Goal: Browse casually: Explore the website without a specific task or goal

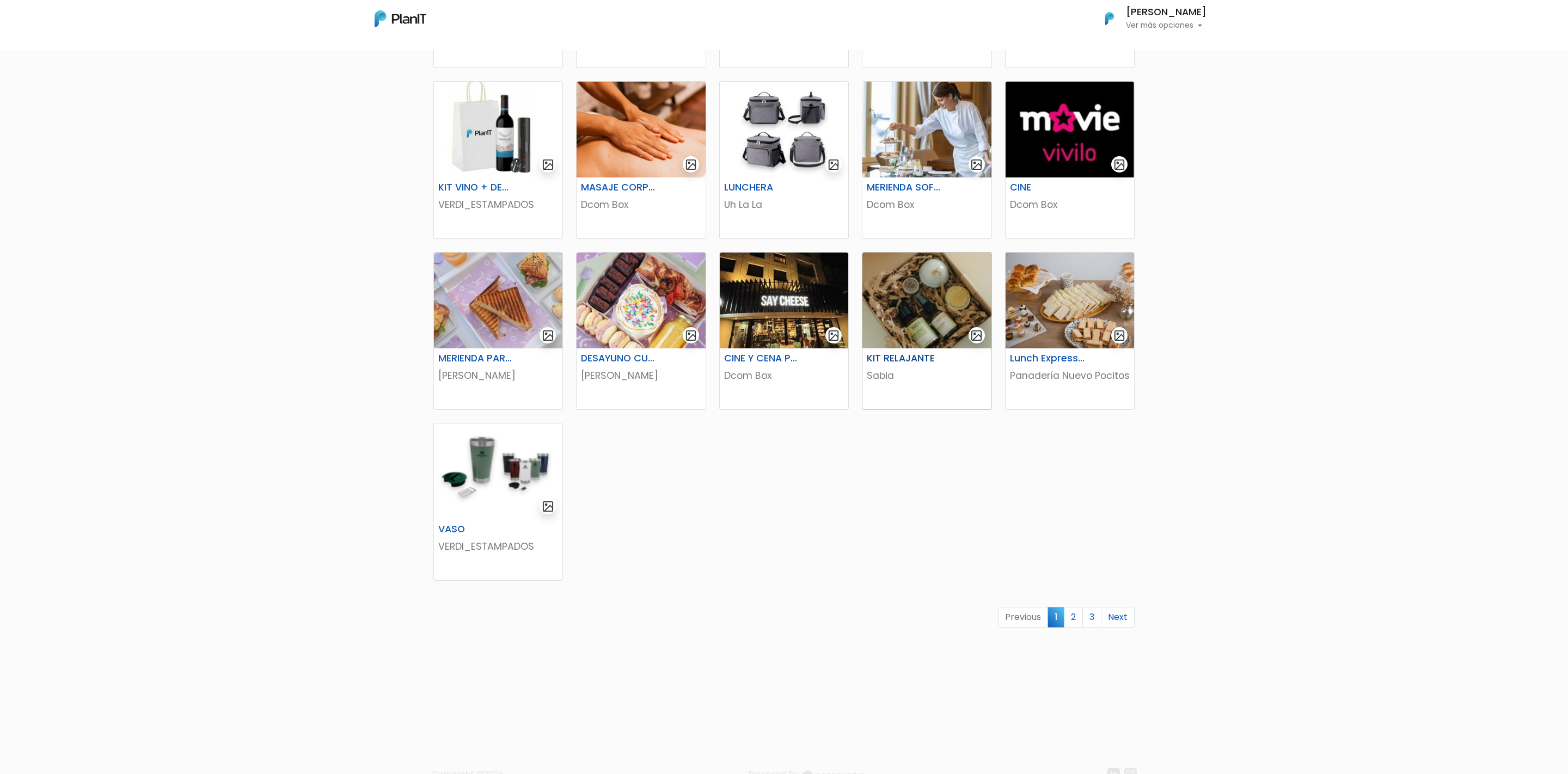
scroll to position [371, 0]
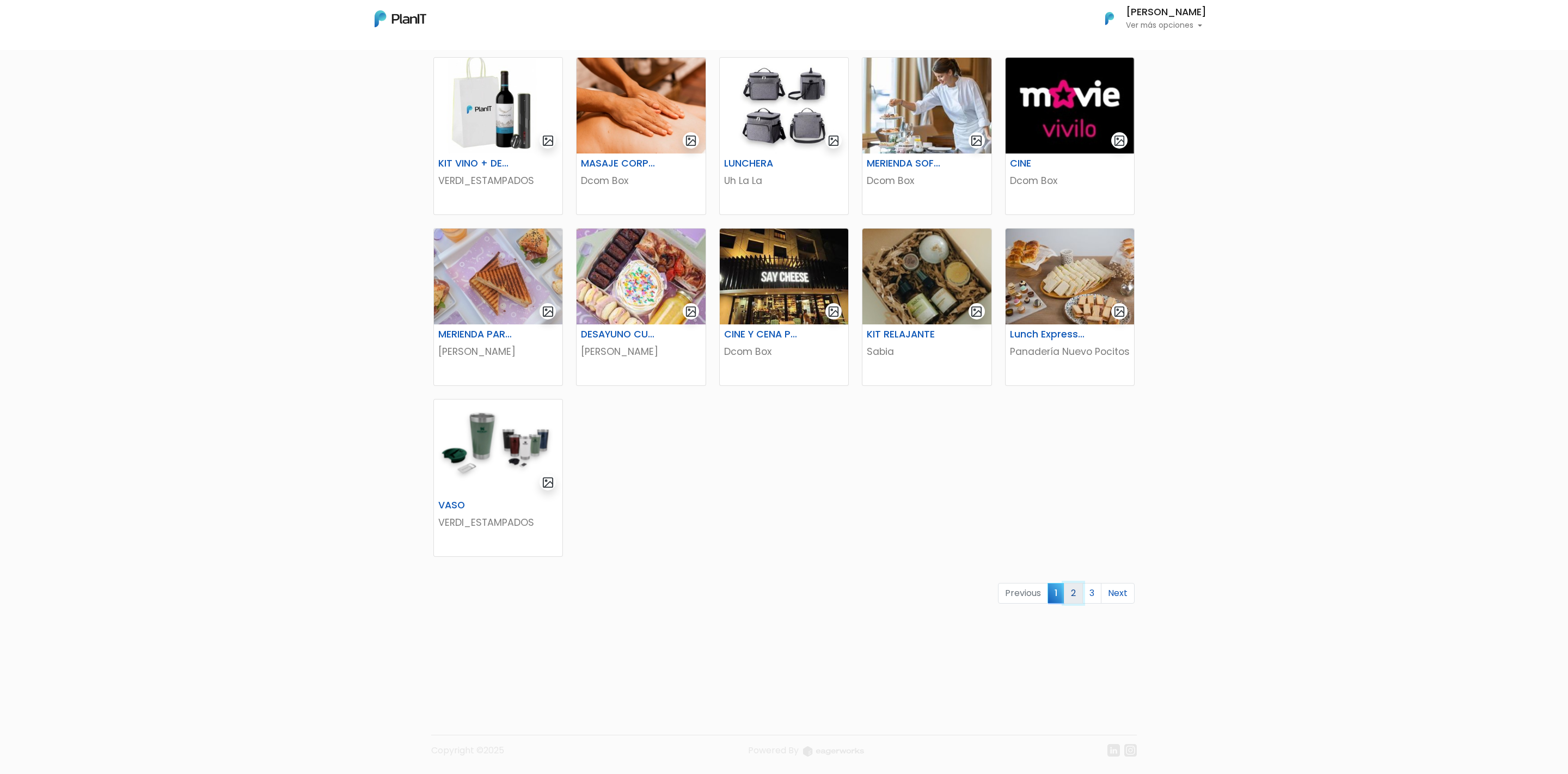
click at [784, 386] on link "2" at bounding box center [1074, 593] width 19 height 20
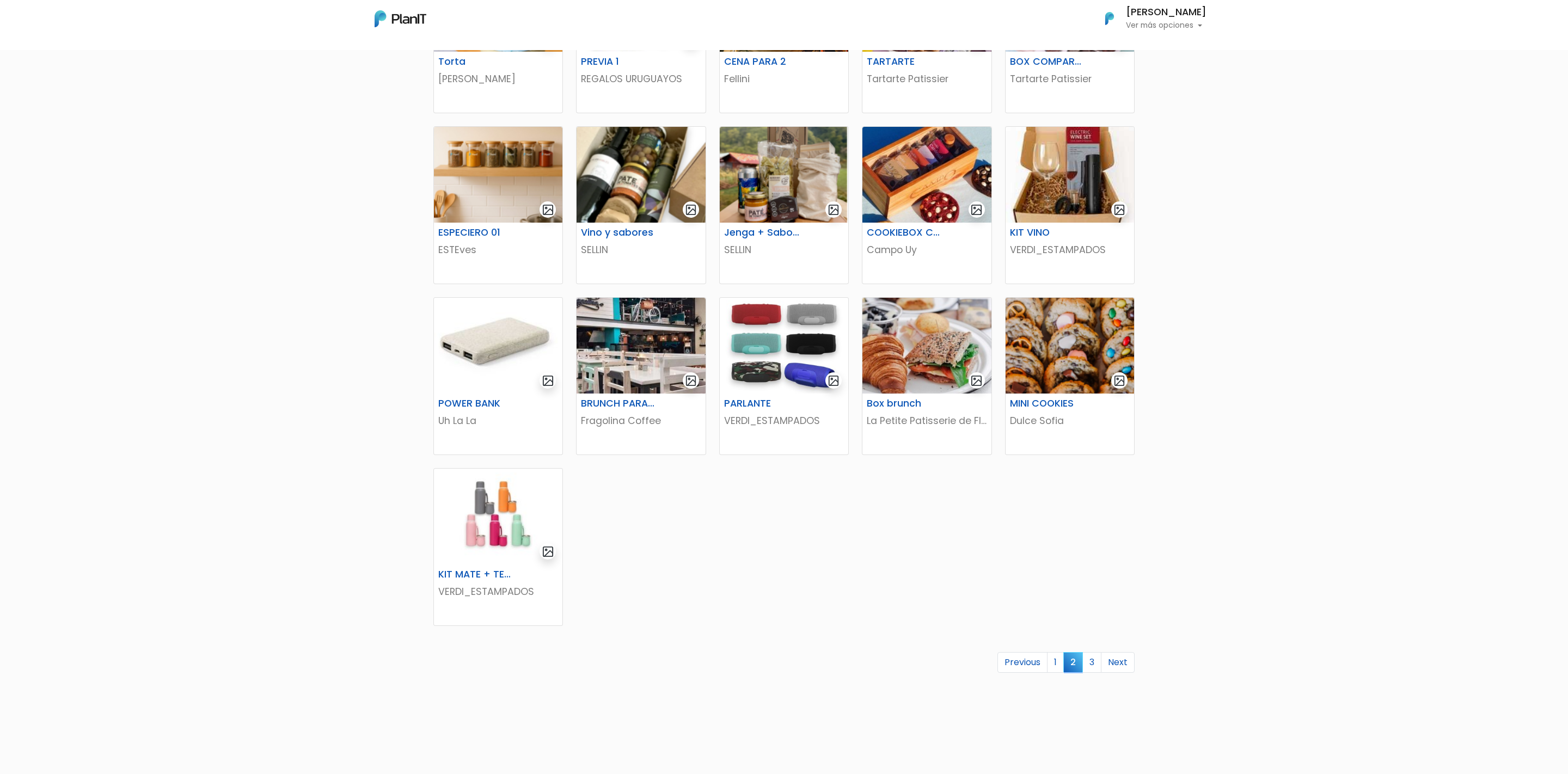
scroll to position [313, 0]
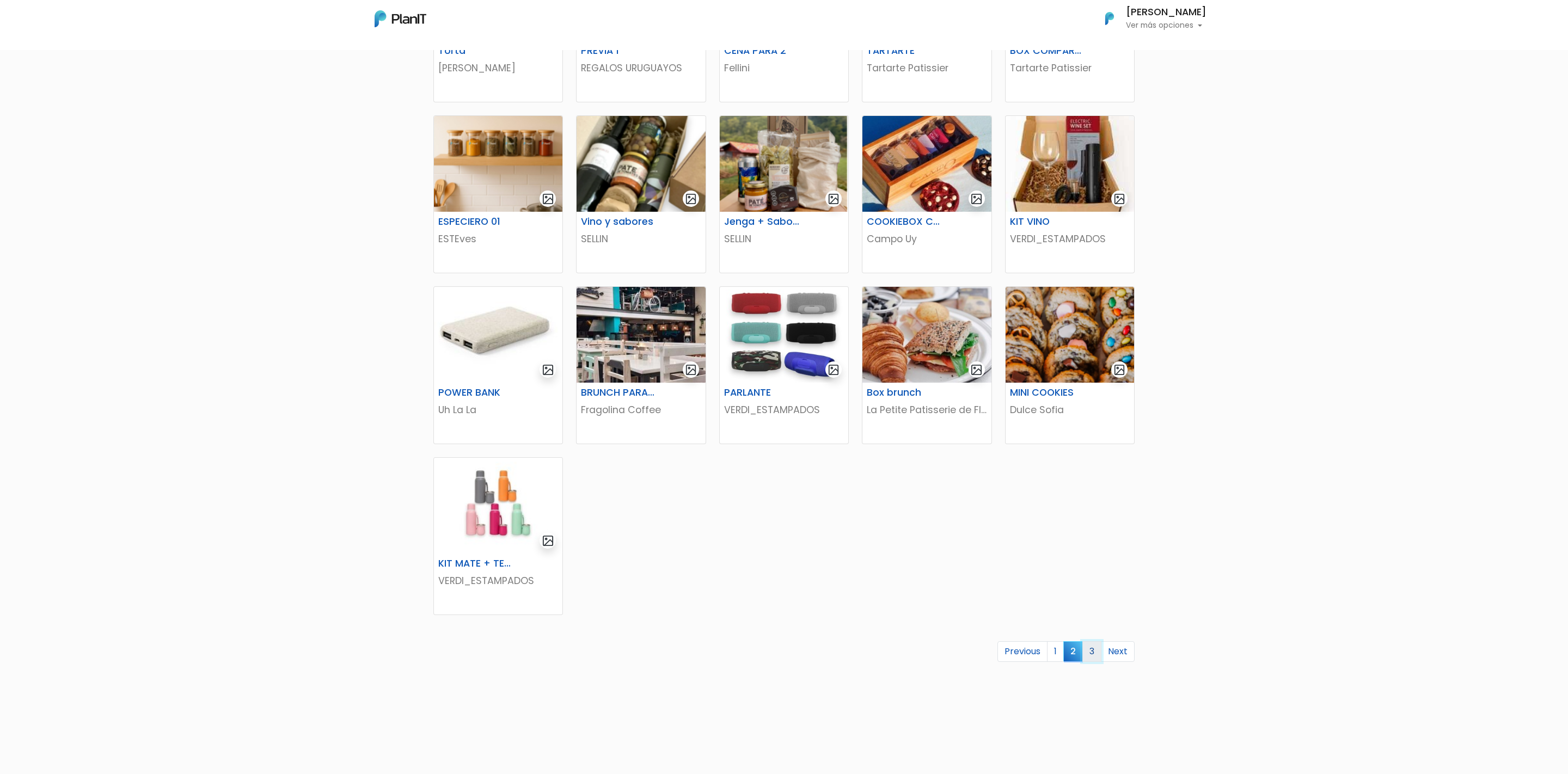
click at [1088, 645] on link "3" at bounding box center [1092, 651] width 19 height 20
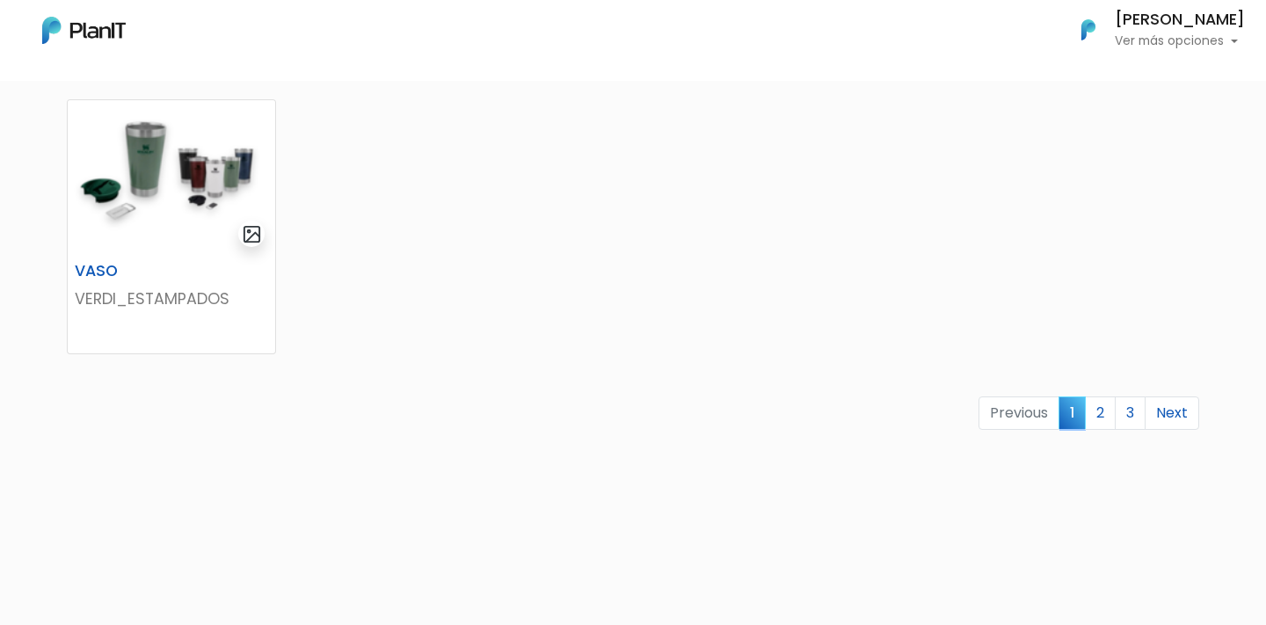
scroll to position [1217, 0]
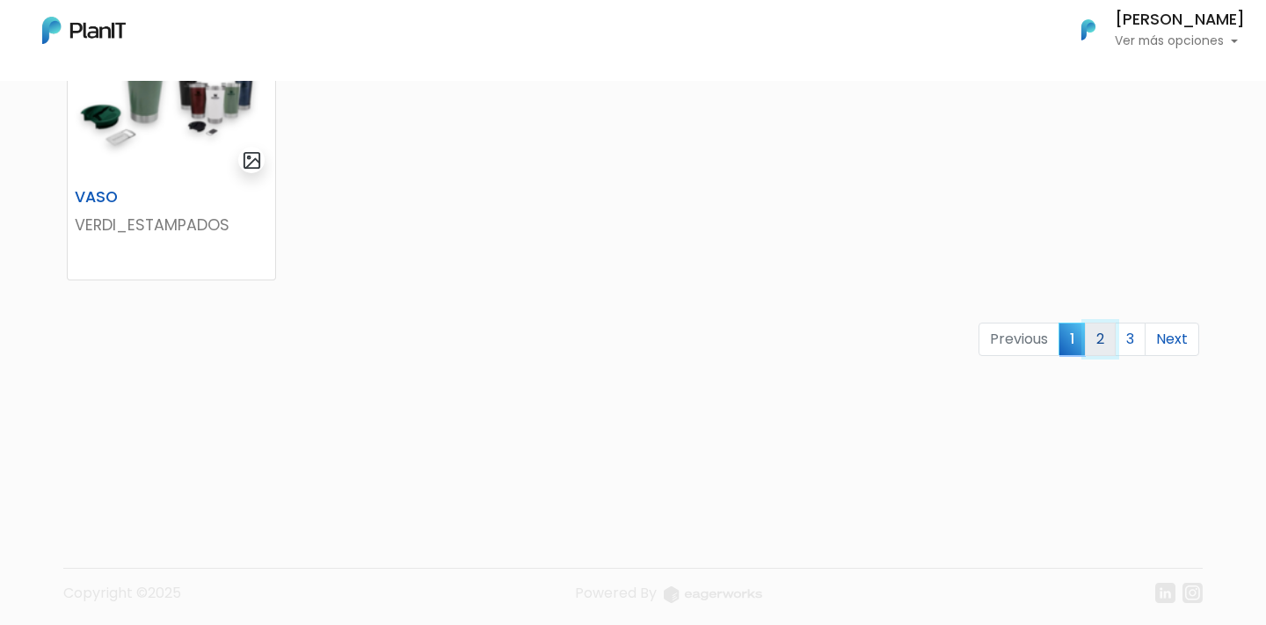
click at [1094, 341] on link "2" at bounding box center [1100, 339] width 31 height 33
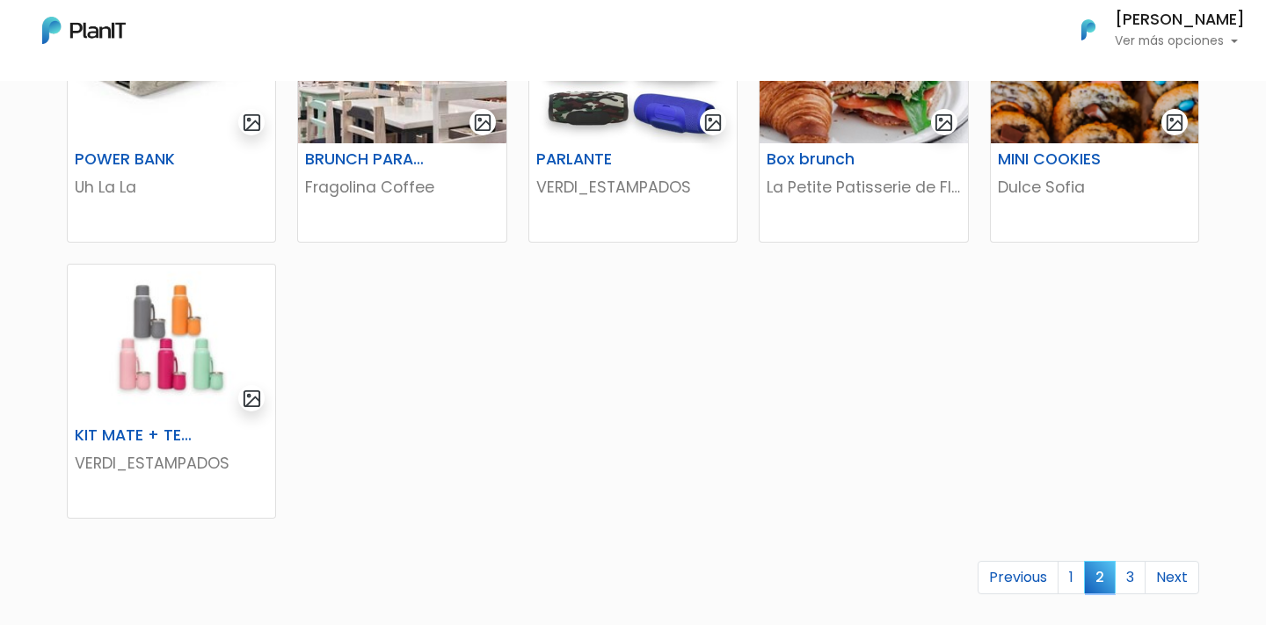
scroll to position [1008, 0]
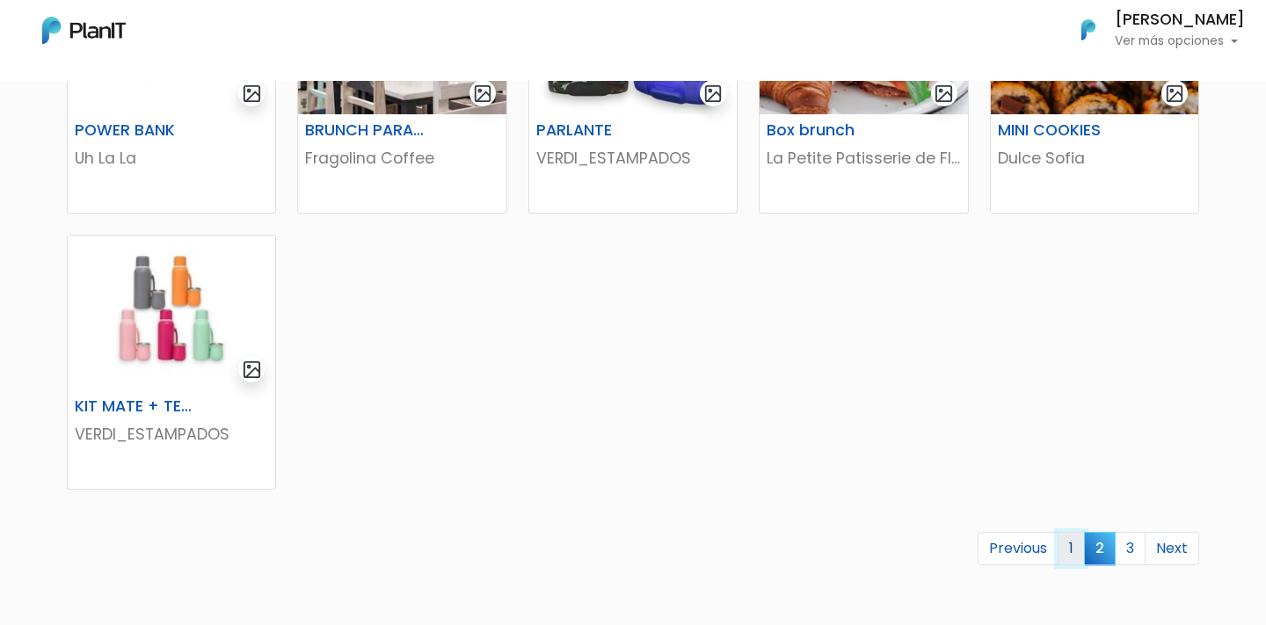
click at [1064, 538] on link "1" at bounding box center [1070, 548] width 27 height 33
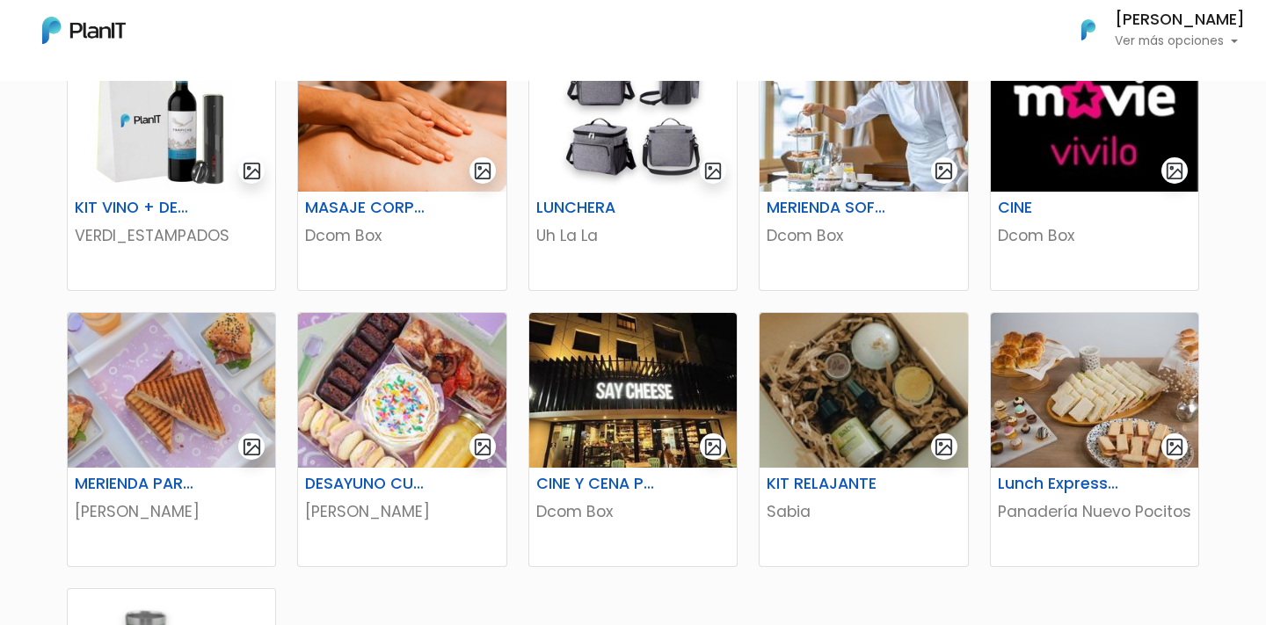
scroll to position [720, 0]
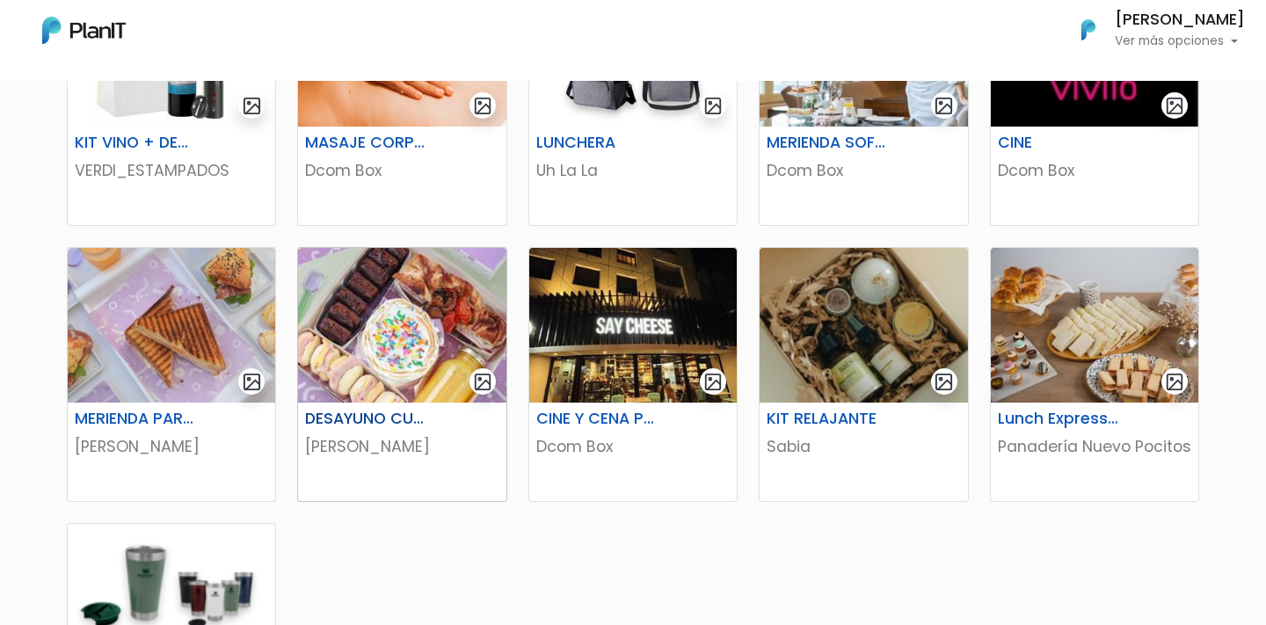
click at [405, 331] on img at bounding box center [401, 325] width 207 height 155
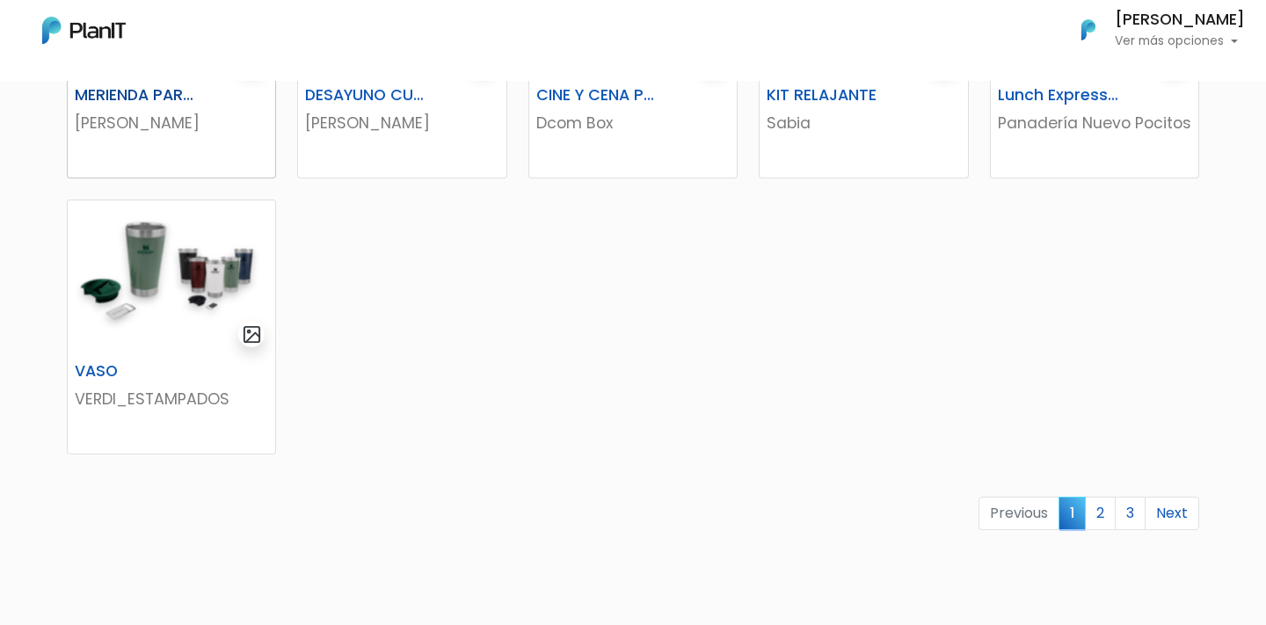
scroll to position [1224, 0]
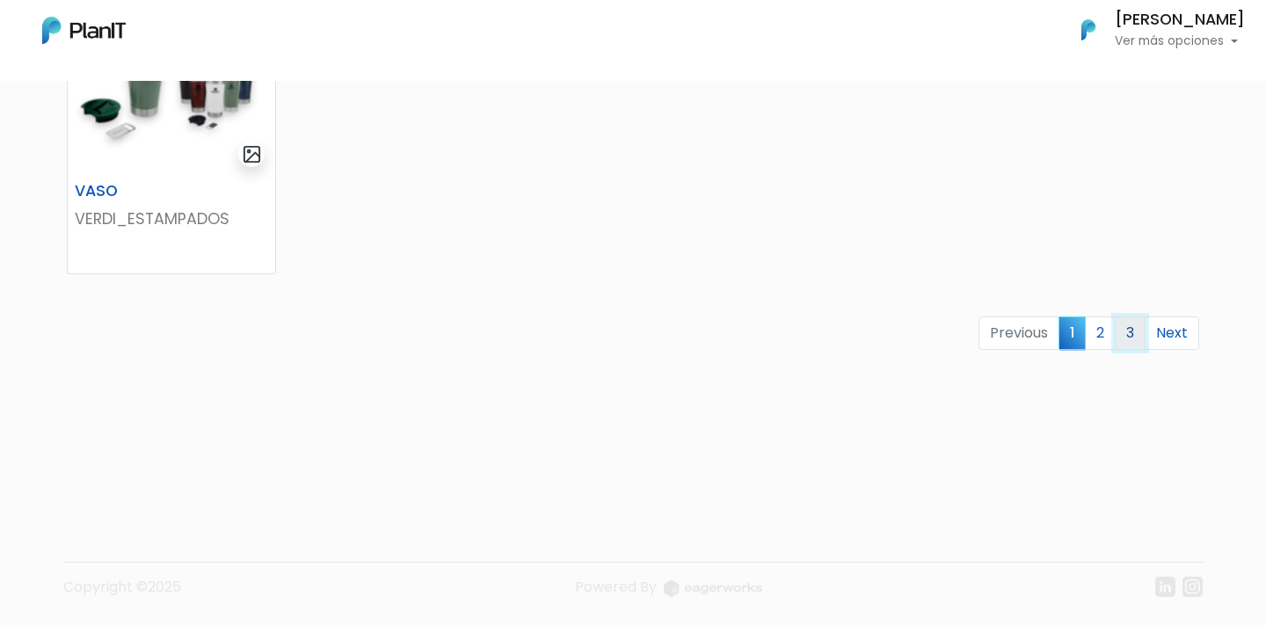
click at [1121, 335] on link "3" at bounding box center [1130, 332] width 31 height 33
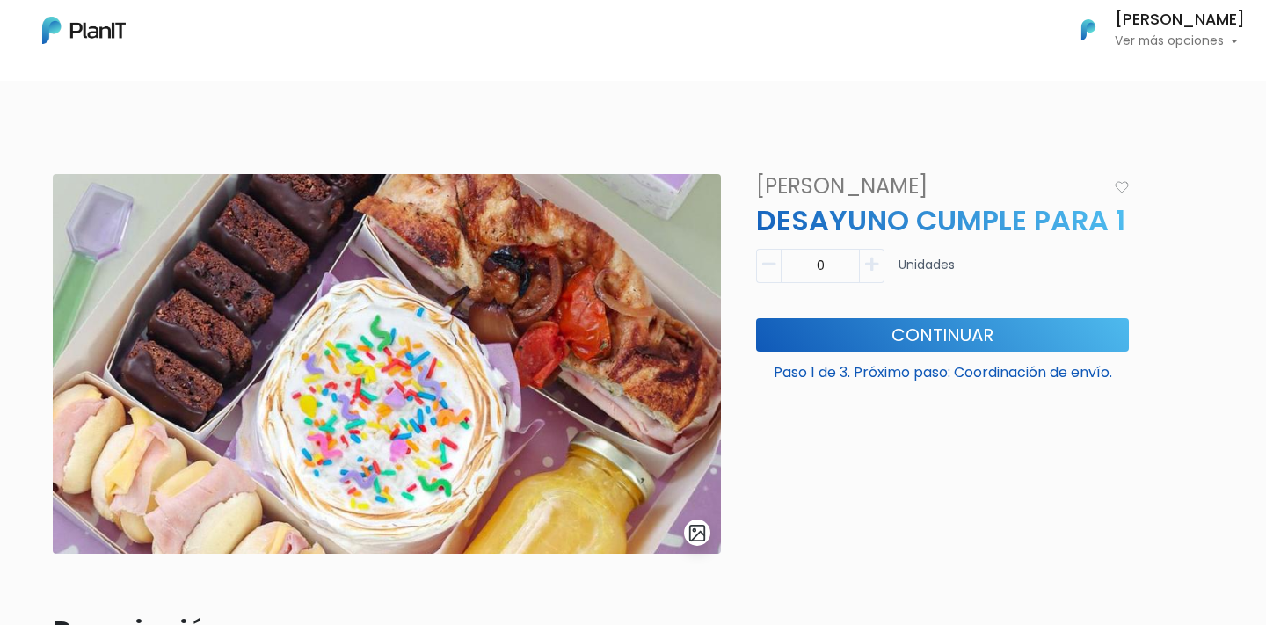
scroll to position [69, 0]
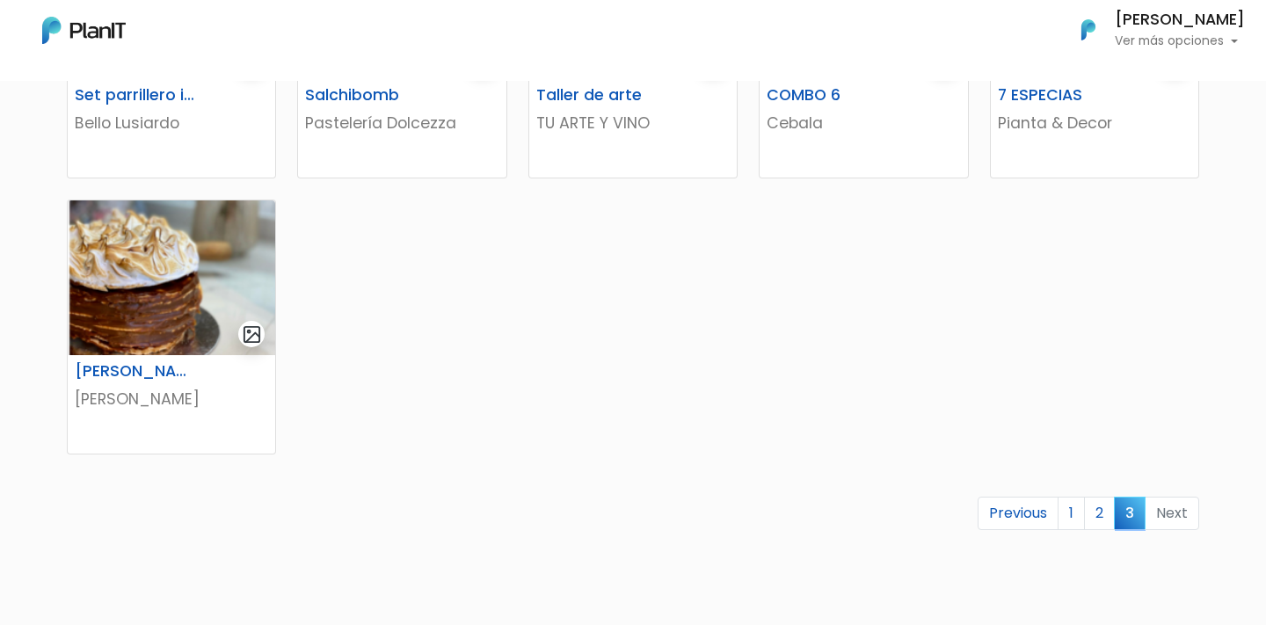
scroll to position [672, 0]
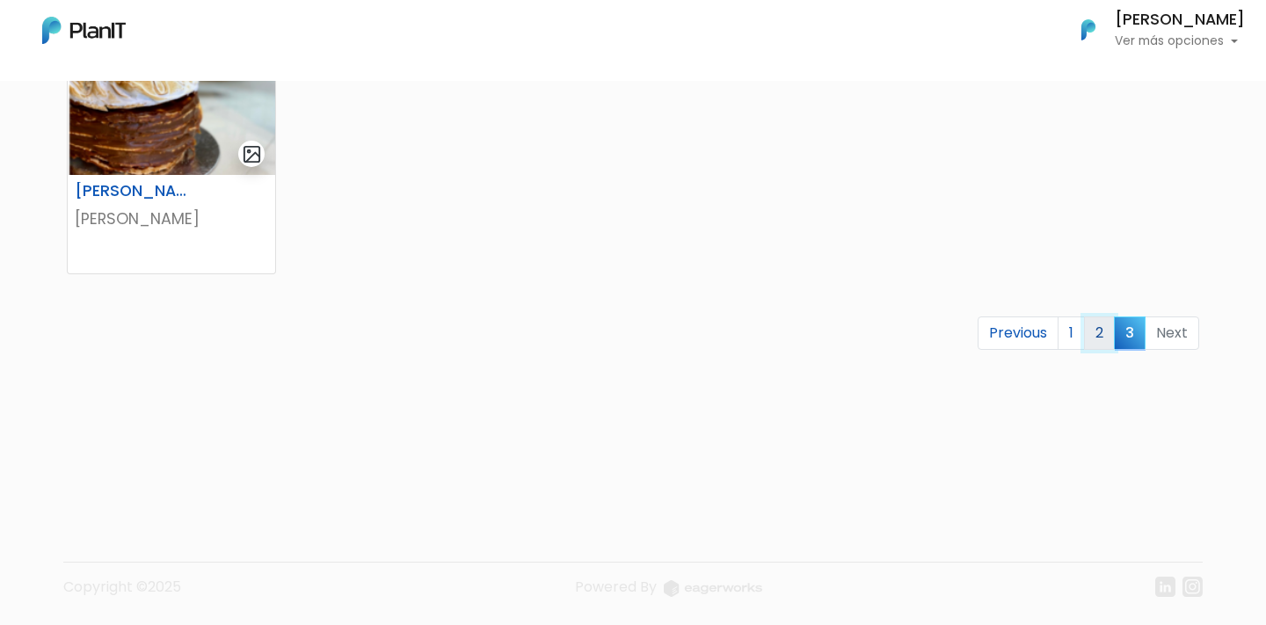
click at [1101, 340] on link "2" at bounding box center [1099, 332] width 31 height 33
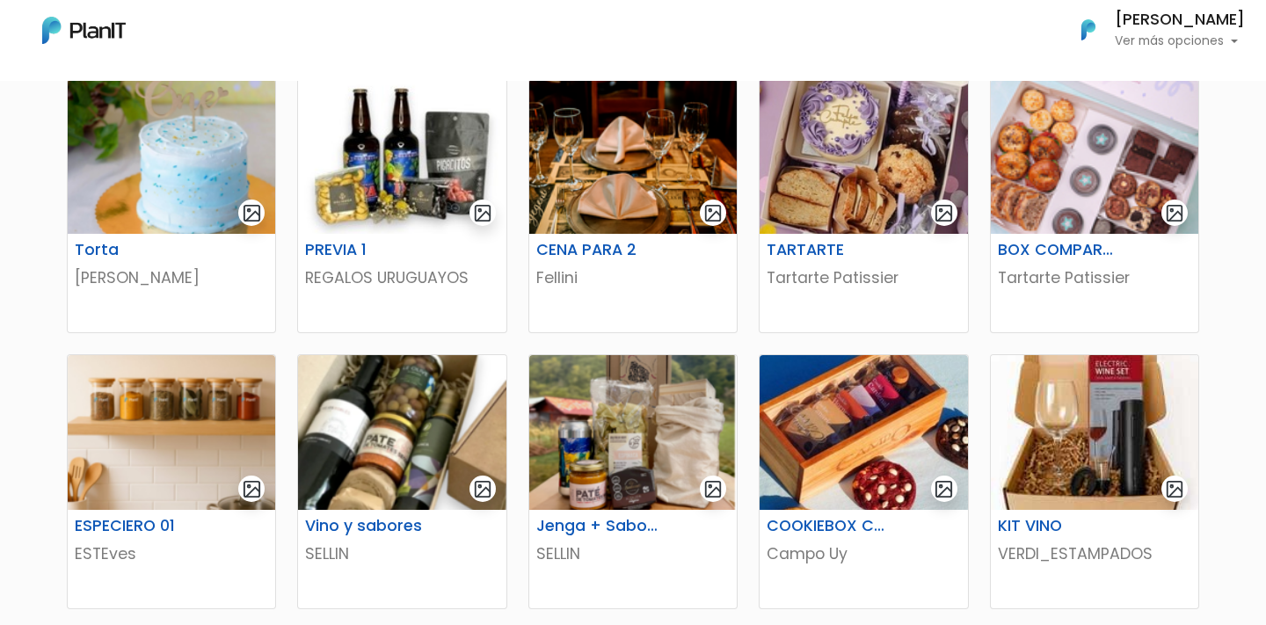
scroll to position [325, 0]
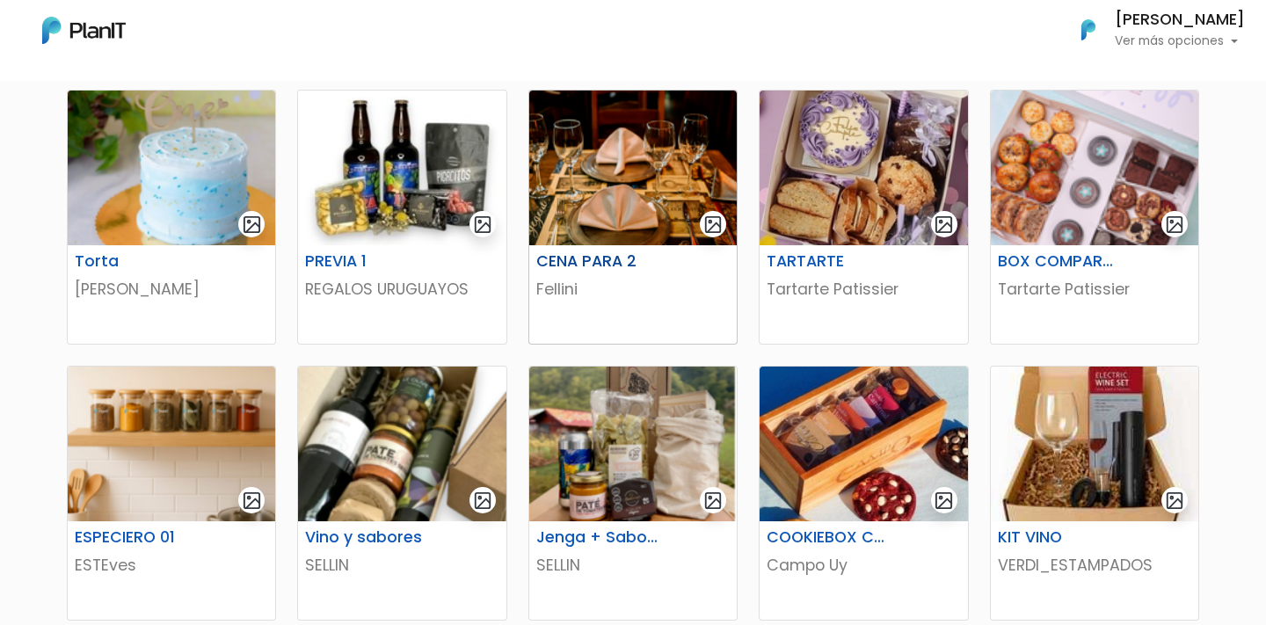
click at [631, 206] on img at bounding box center [632, 168] width 207 height 155
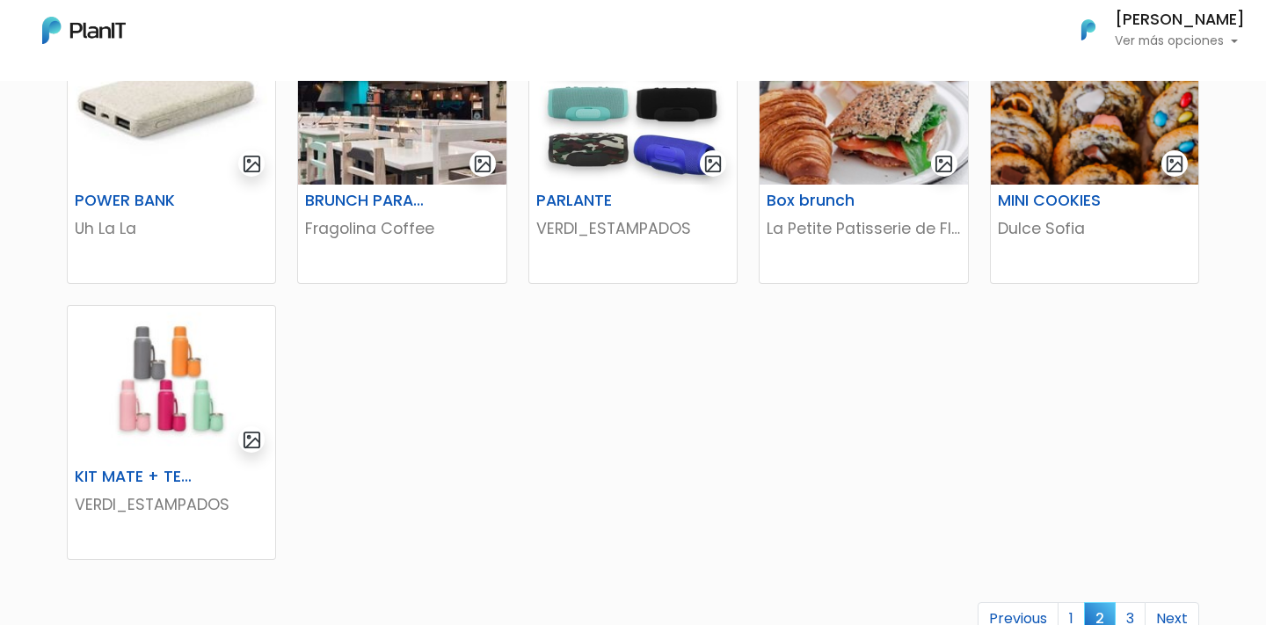
scroll to position [1009, 0]
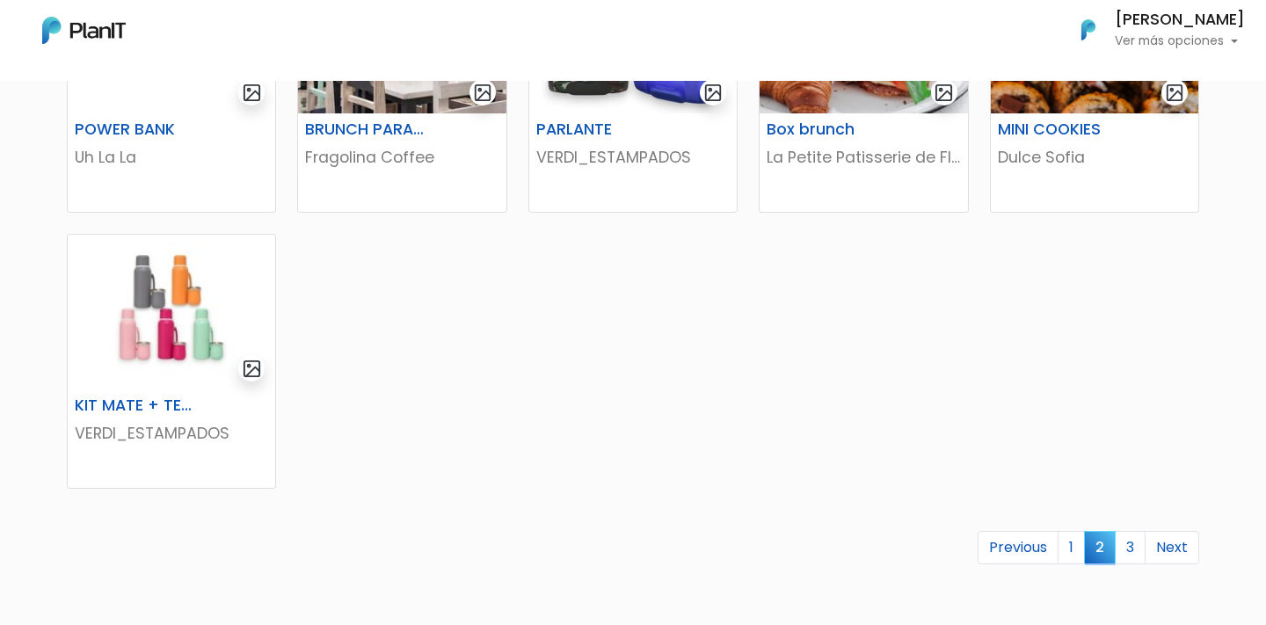
click at [1073, 536] on link "1" at bounding box center [1070, 547] width 27 height 33
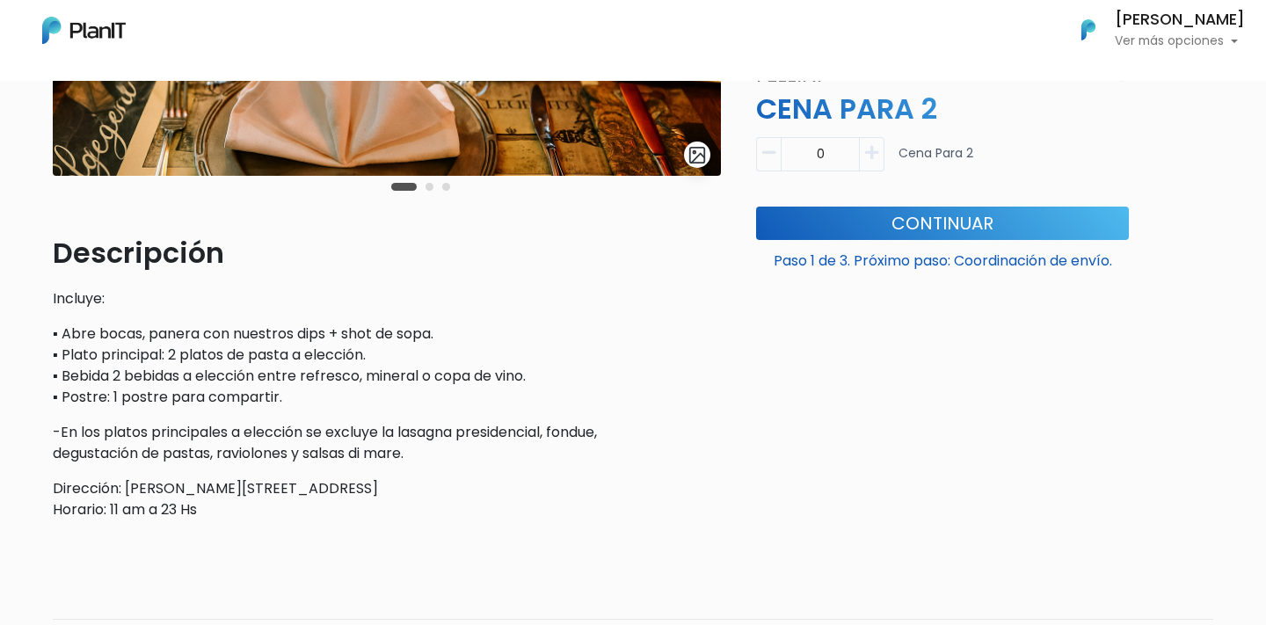
scroll to position [381, 0]
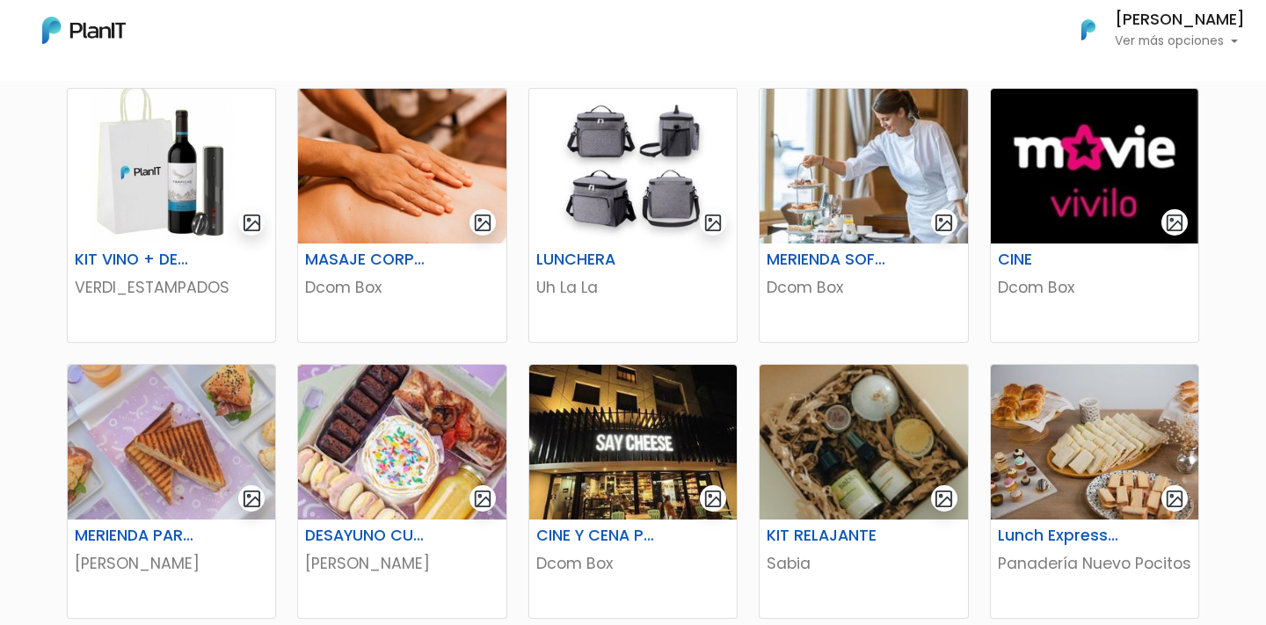
scroll to position [609, 0]
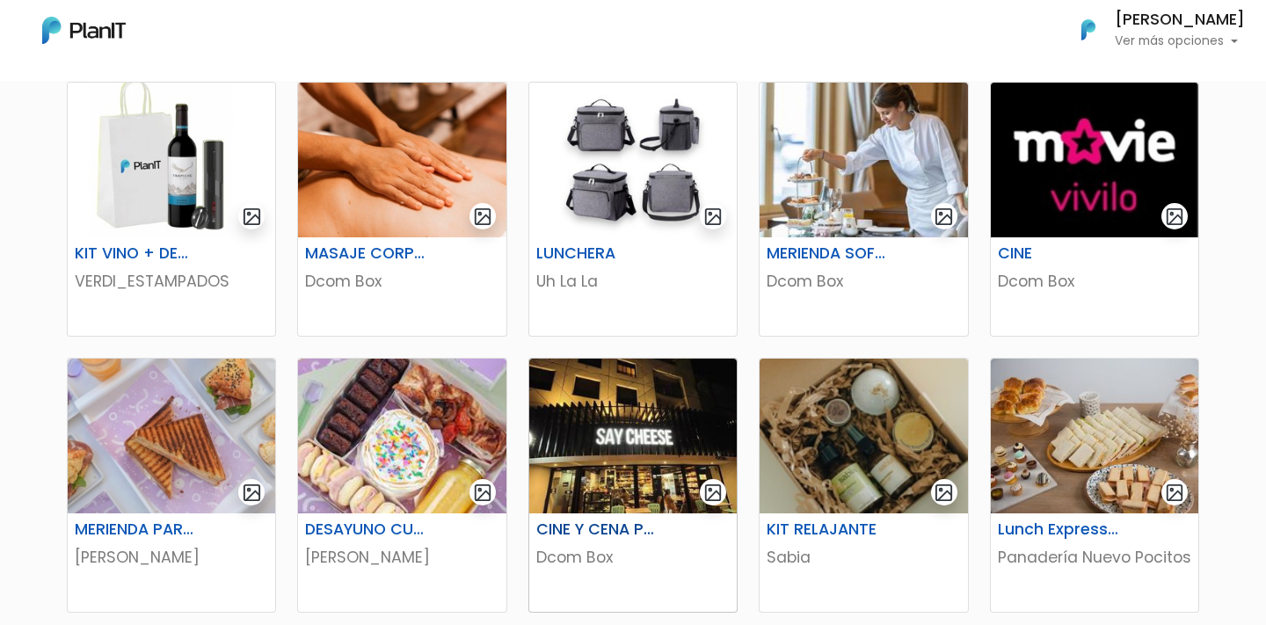
click at [643, 391] on img at bounding box center [632, 436] width 207 height 155
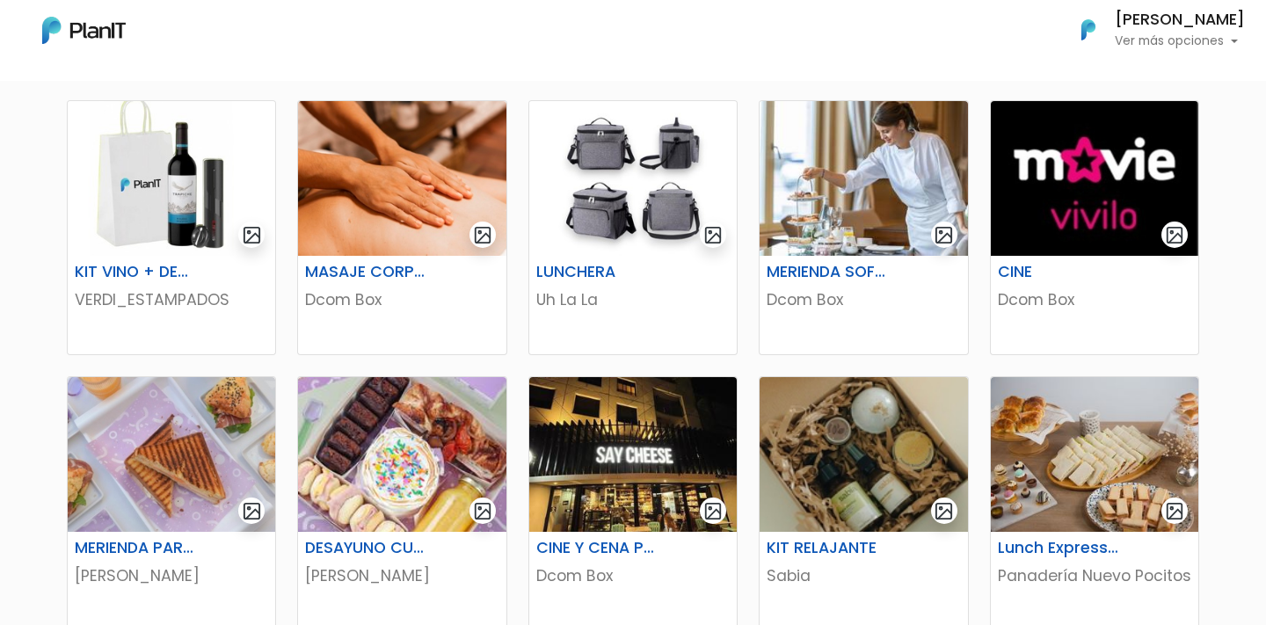
scroll to position [512, 0]
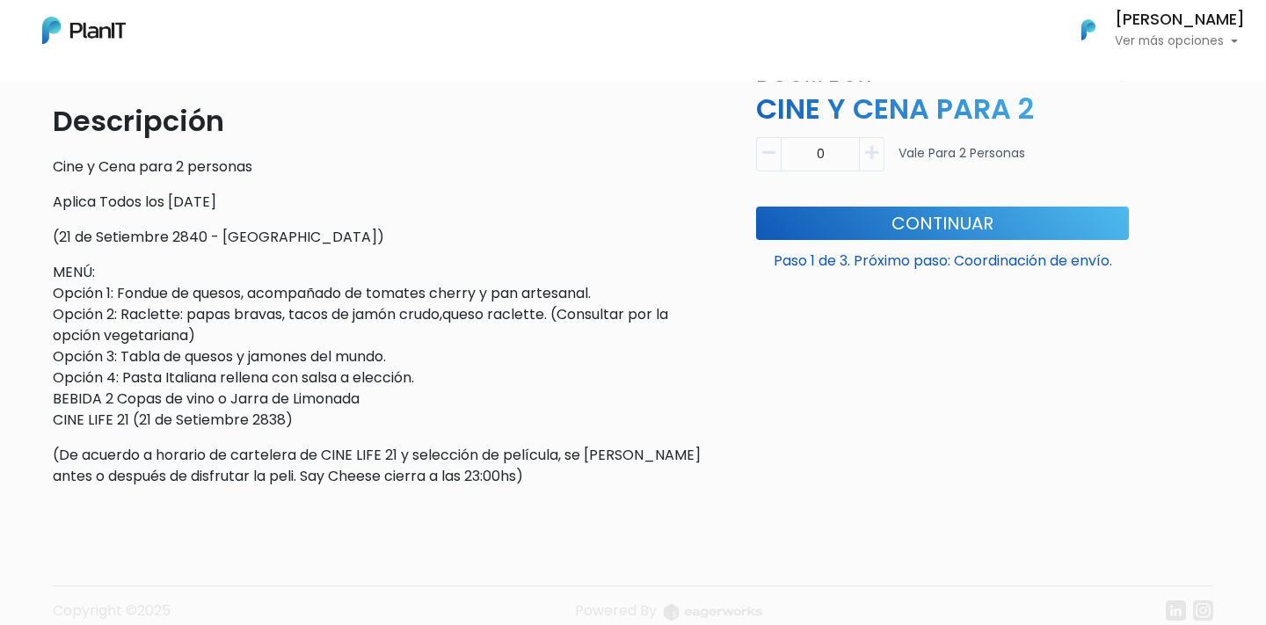
scroll to position [529, 0]
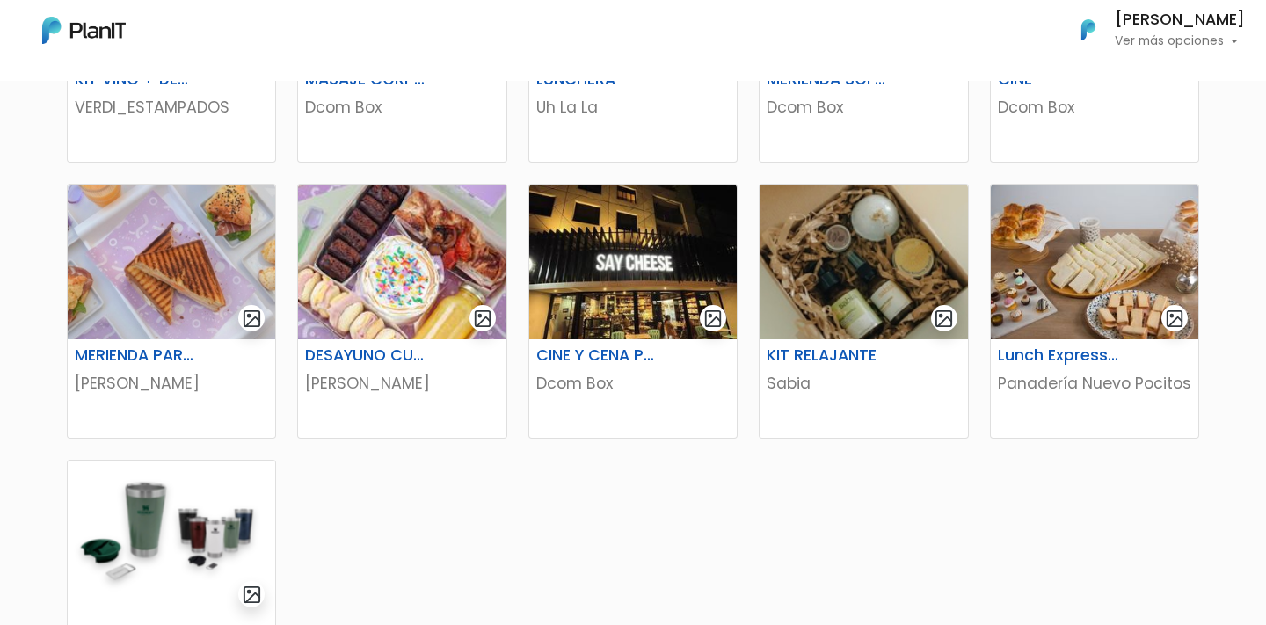
scroll to position [800, 0]
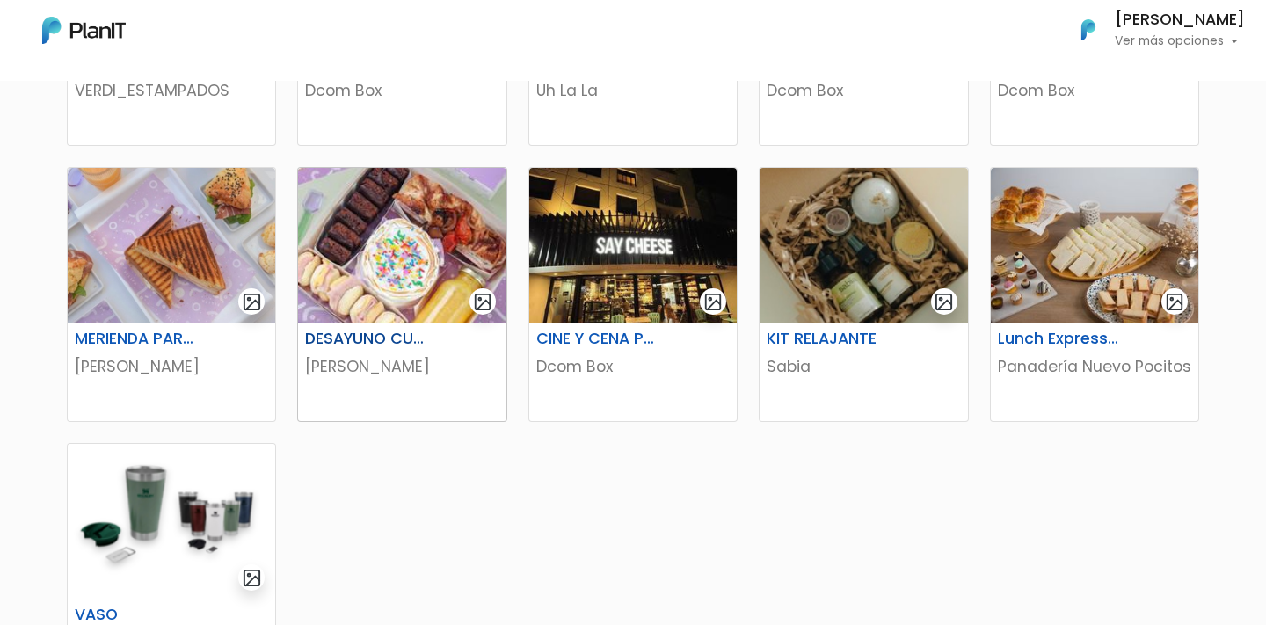
click at [389, 248] on img at bounding box center [401, 245] width 207 height 155
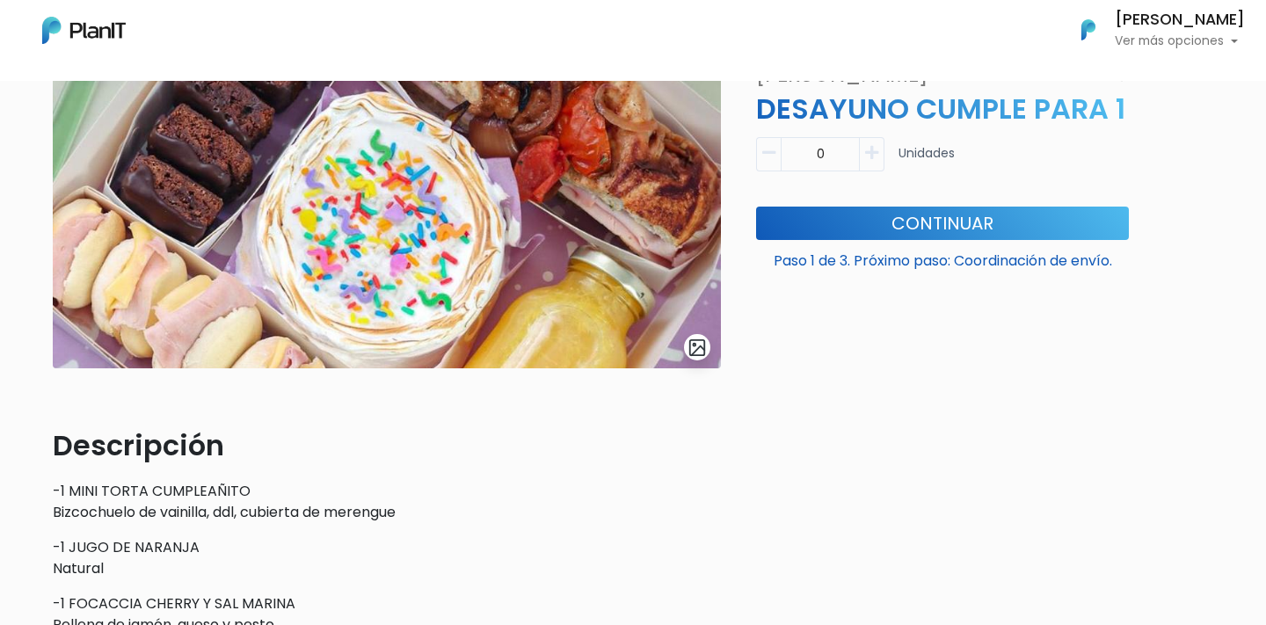
scroll to position [186, 0]
